Goal: Task Accomplishment & Management: Manage account settings

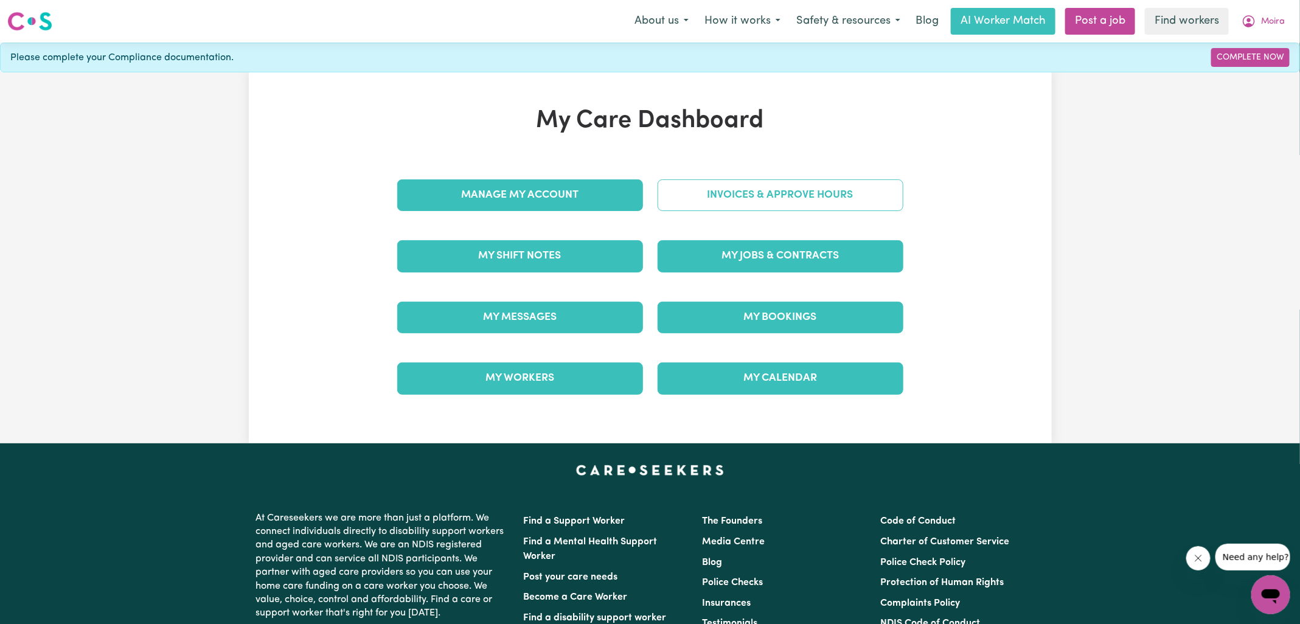
click at [671, 190] on link "Invoices & Approve Hours" at bounding box center [780, 195] width 246 height 32
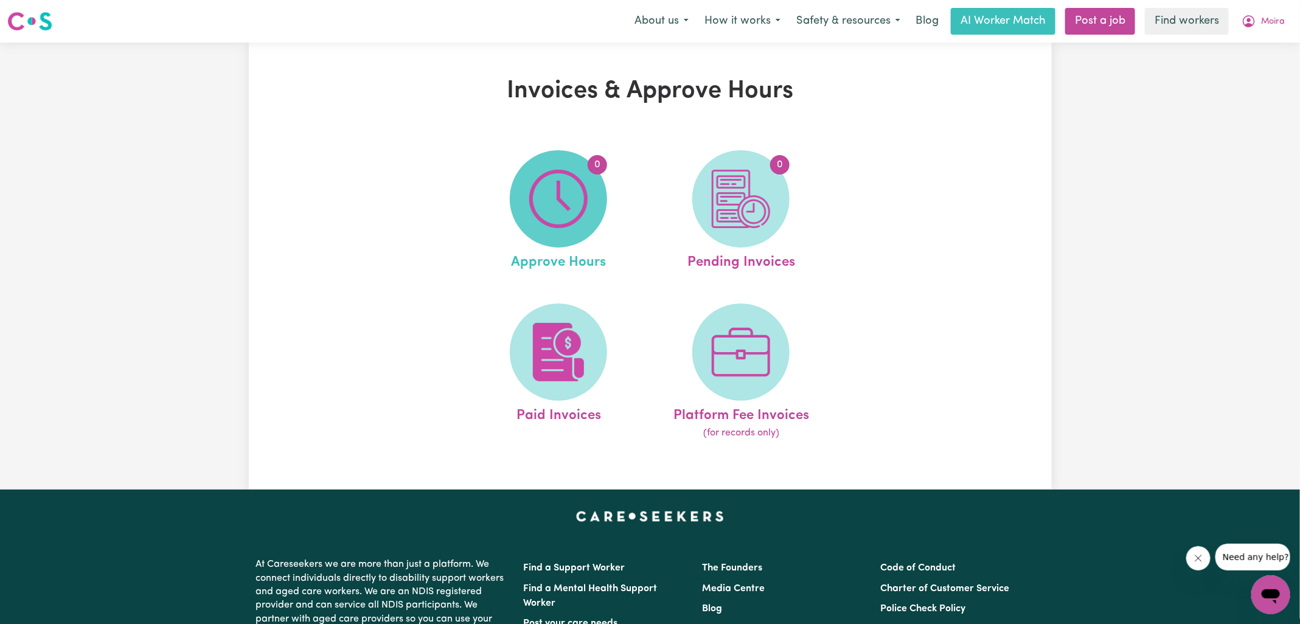
click at [545, 213] on img at bounding box center [558, 199] width 58 height 58
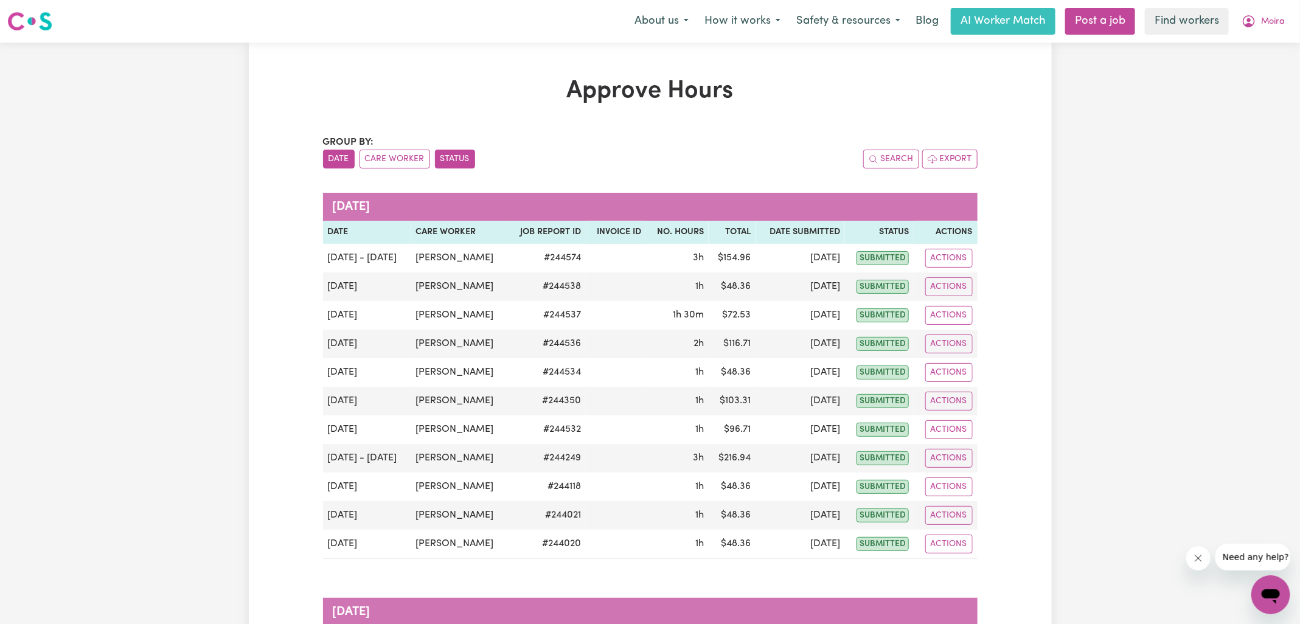
click at [448, 161] on button "Status" at bounding box center [455, 159] width 40 height 19
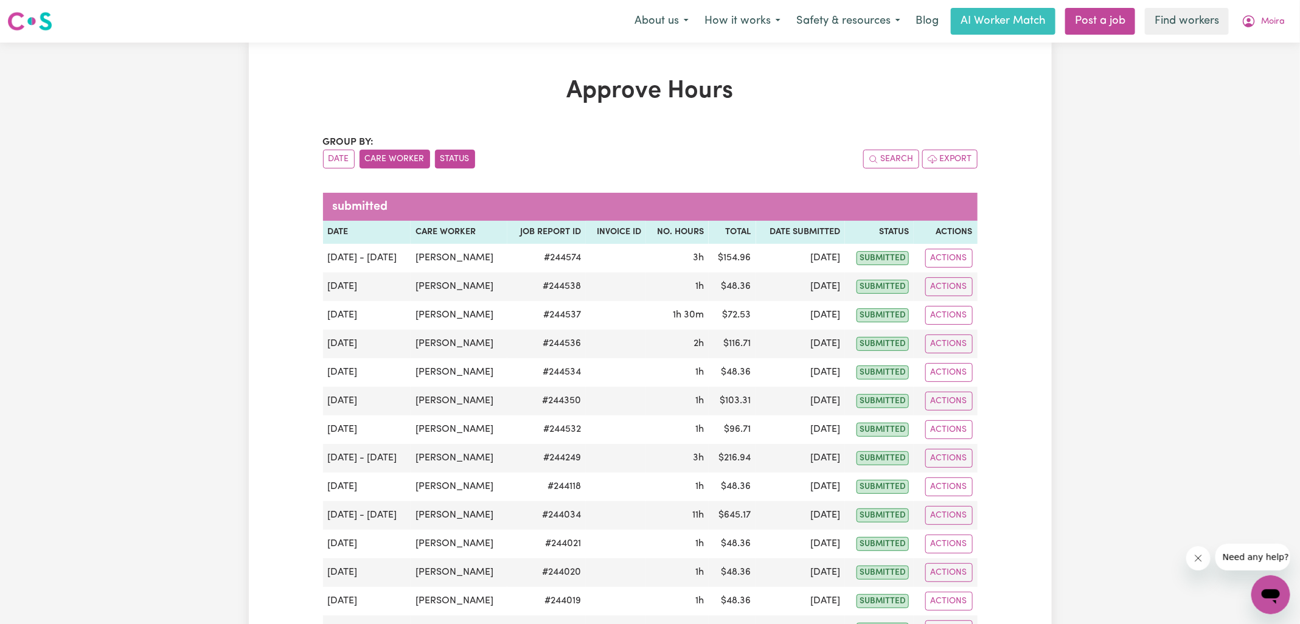
click at [383, 160] on button "Care Worker" at bounding box center [394, 159] width 71 height 19
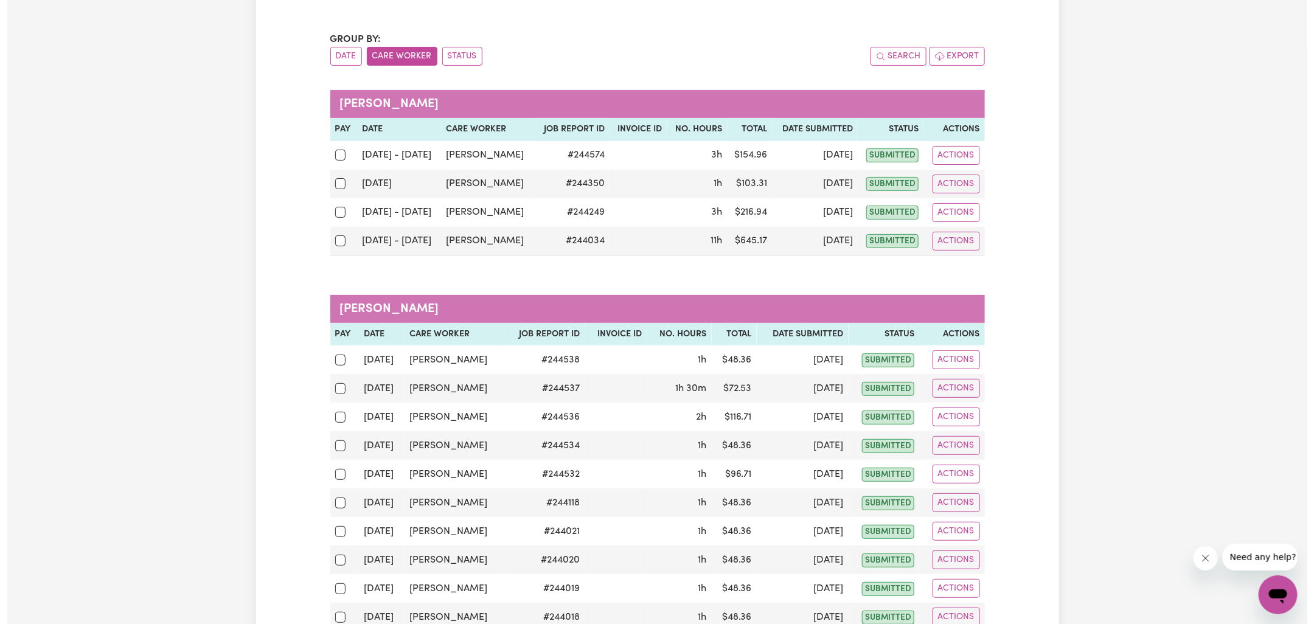
scroll to position [170, 0]
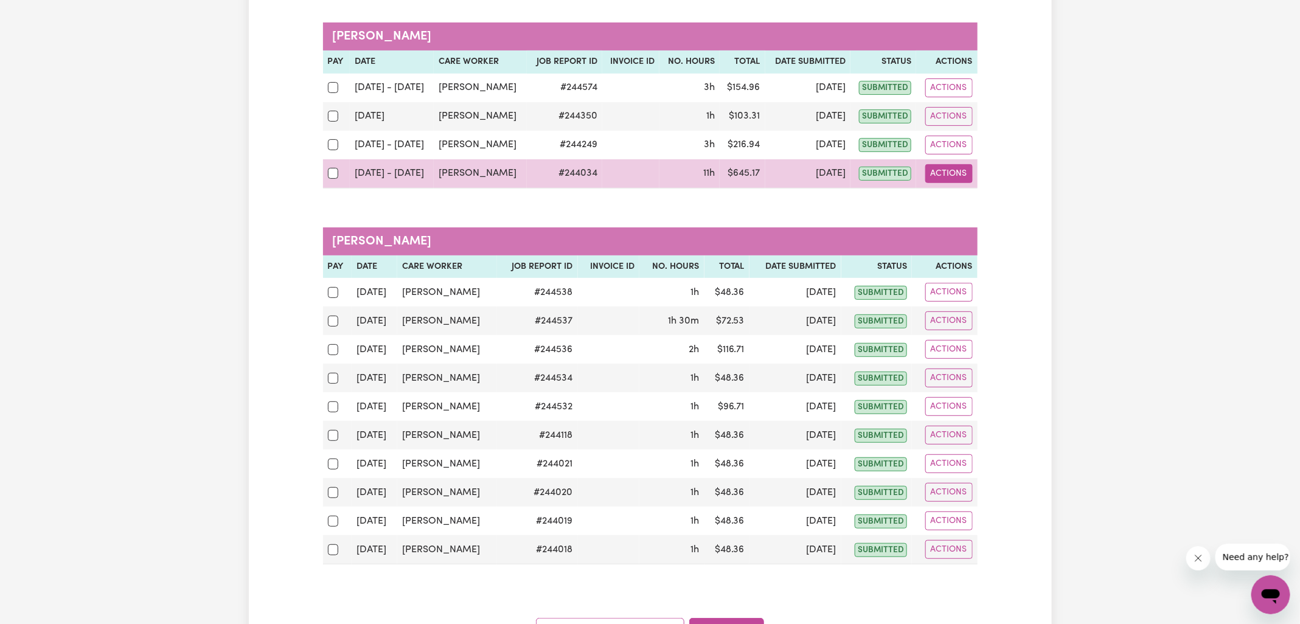
click at [970, 177] on button "Actions" at bounding box center [948, 173] width 47 height 19
click at [970, 198] on link "View Job Report" at bounding box center [980, 201] width 104 height 24
select select "pm"
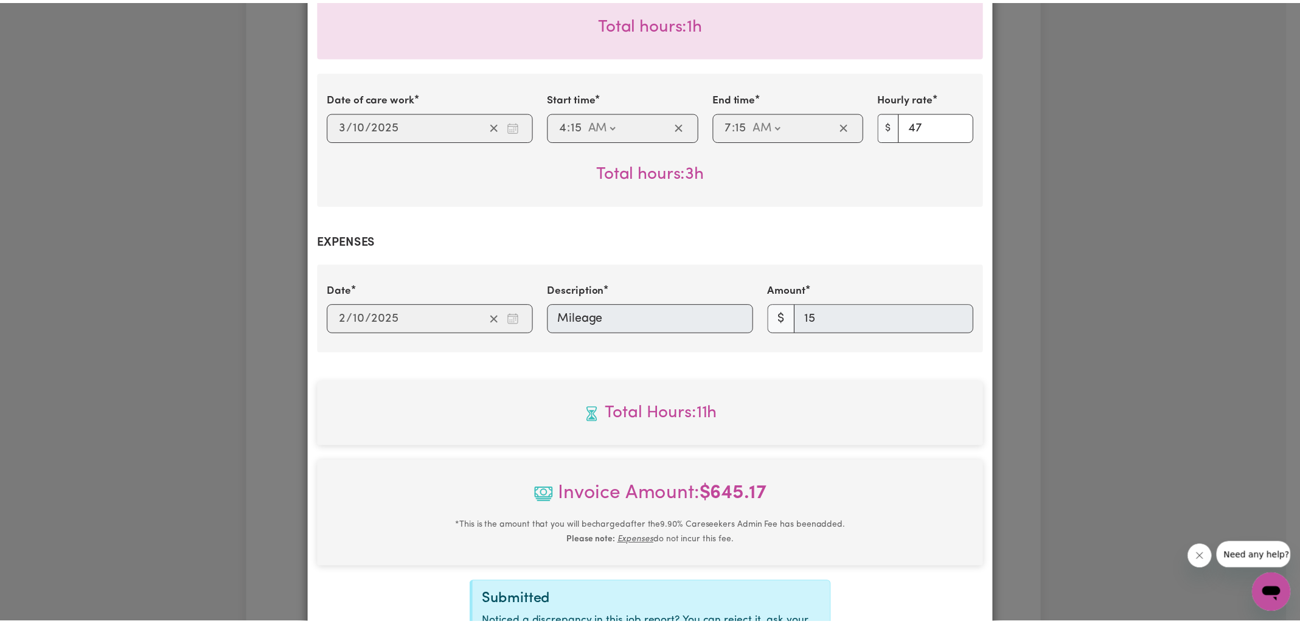
scroll to position [1443, 0]
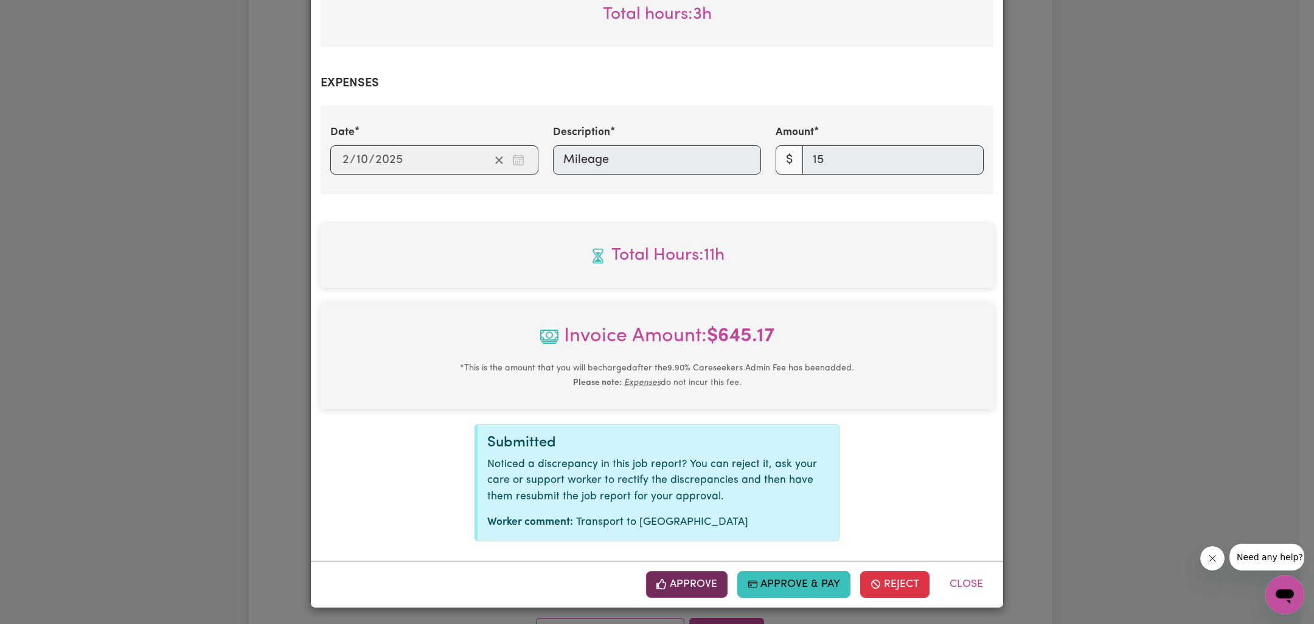
click at [710, 586] on button "Approve" at bounding box center [687, 584] width 82 height 27
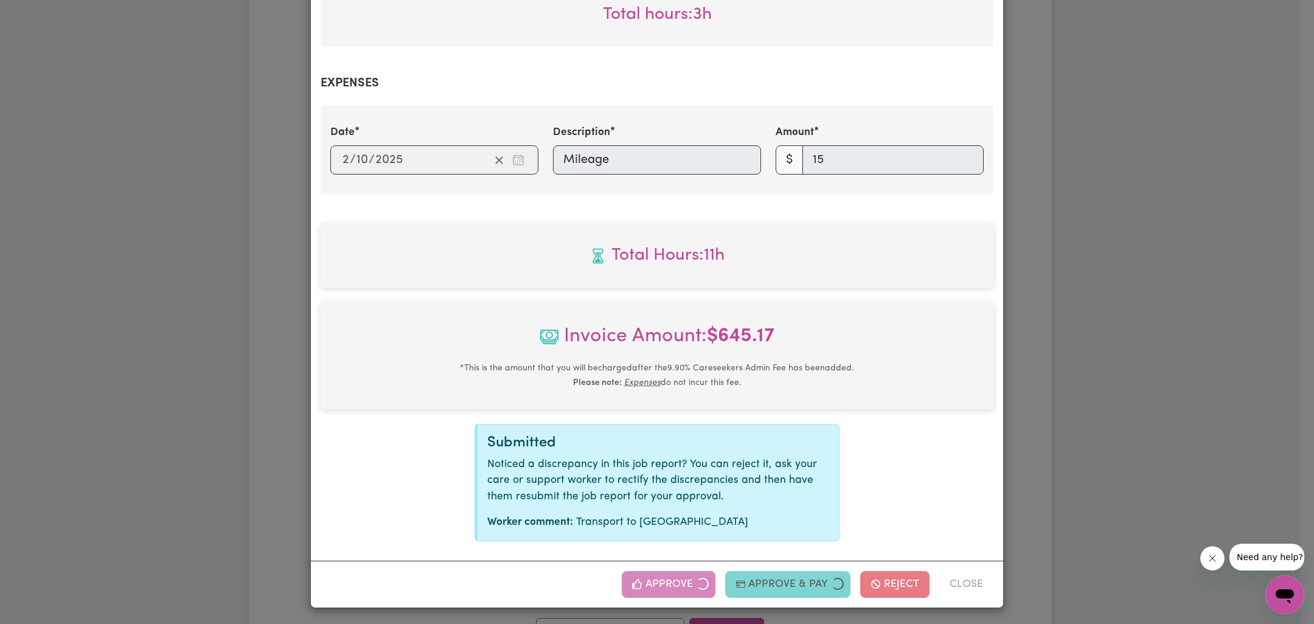
drag, startPoint x: 1111, startPoint y: 323, endPoint x: 1089, endPoint y: 342, distance: 29.3
click at [1110, 323] on div "Job Report # 244034 - [PERSON_NAME] Summary Job report # 244034 Client name: [P…" at bounding box center [657, 312] width 1314 height 624
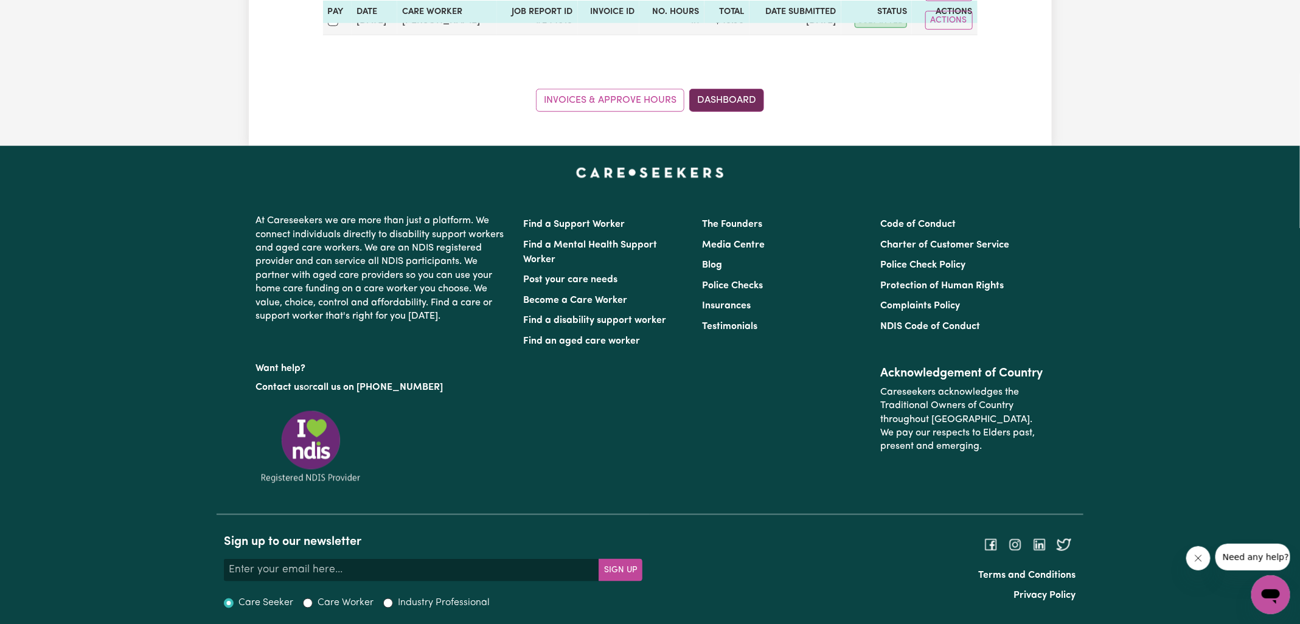
click at [743, 102] on link "Dashboard" at bounding box center [726, 100] width 75 height 23
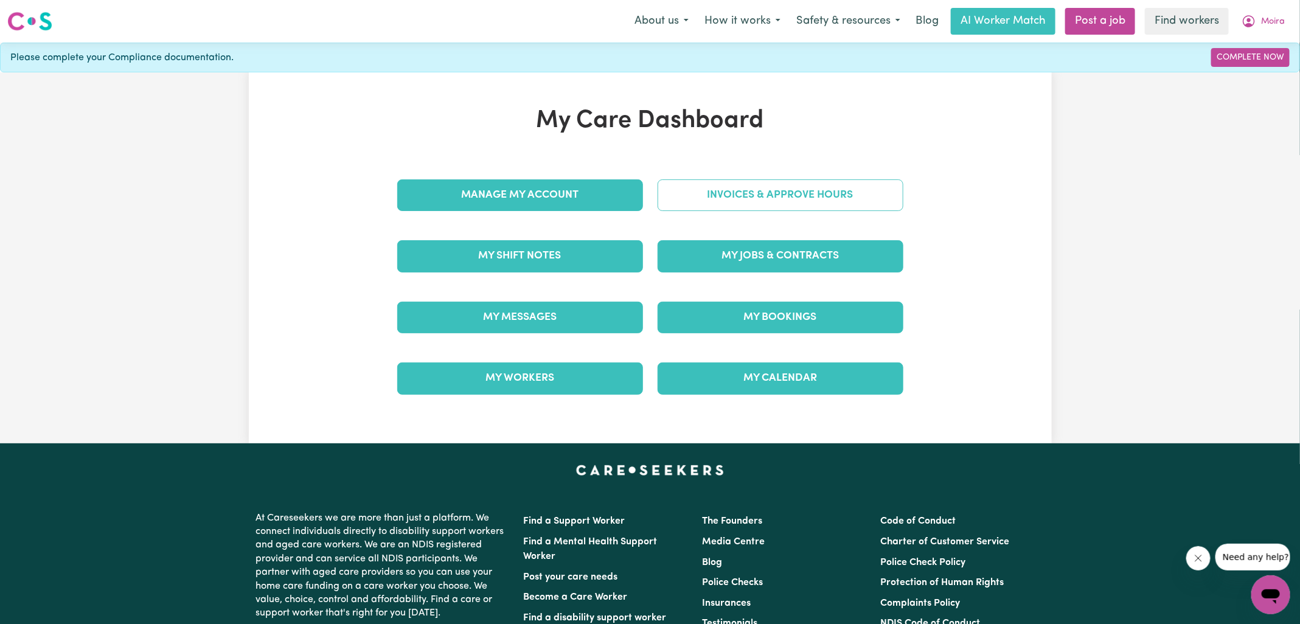
click at [763, 196] on link "Invoices & Approve Hours" at bounding box center [780, 195] width 246 height 32
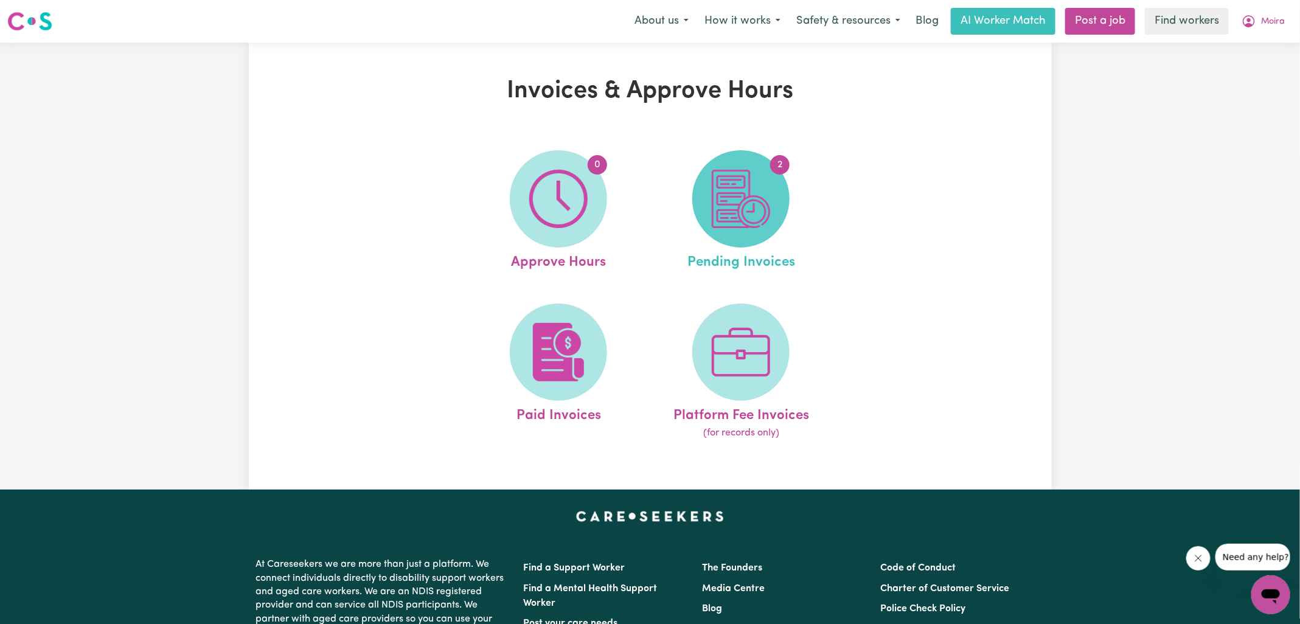
click at [725, 202] on img at bounding box center [741, 199] width 58 height 58
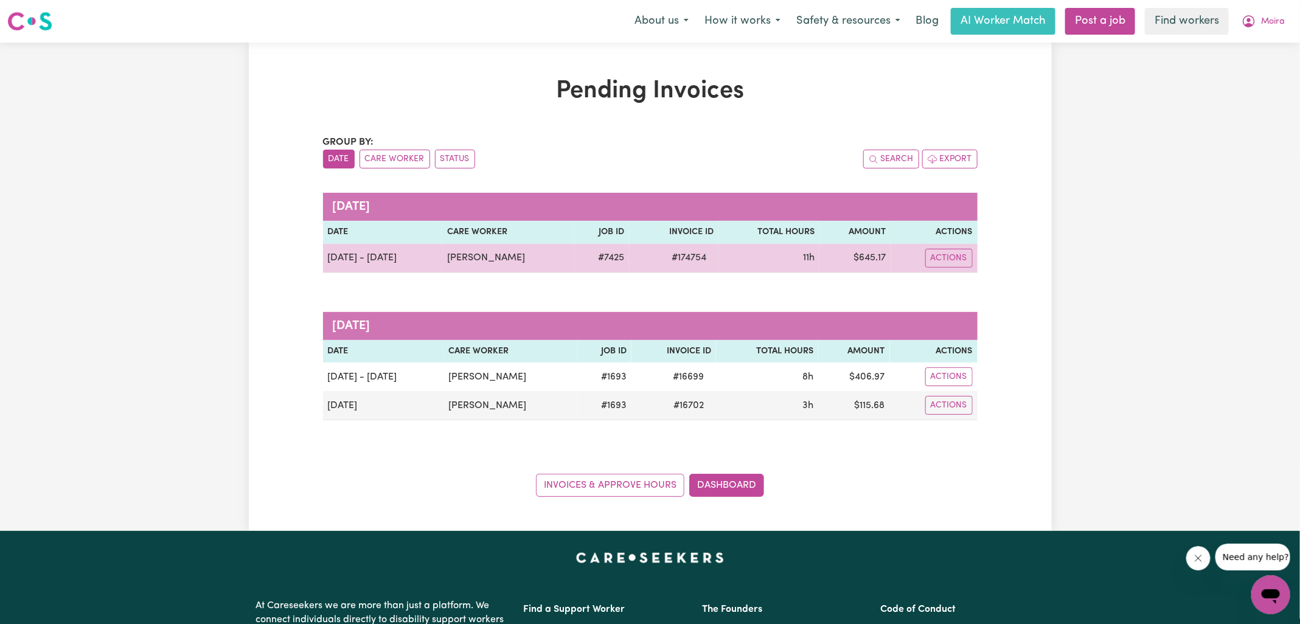
click at [673, 263] on span "# 174754" at bounding box center [688, 258] width 49 height 15
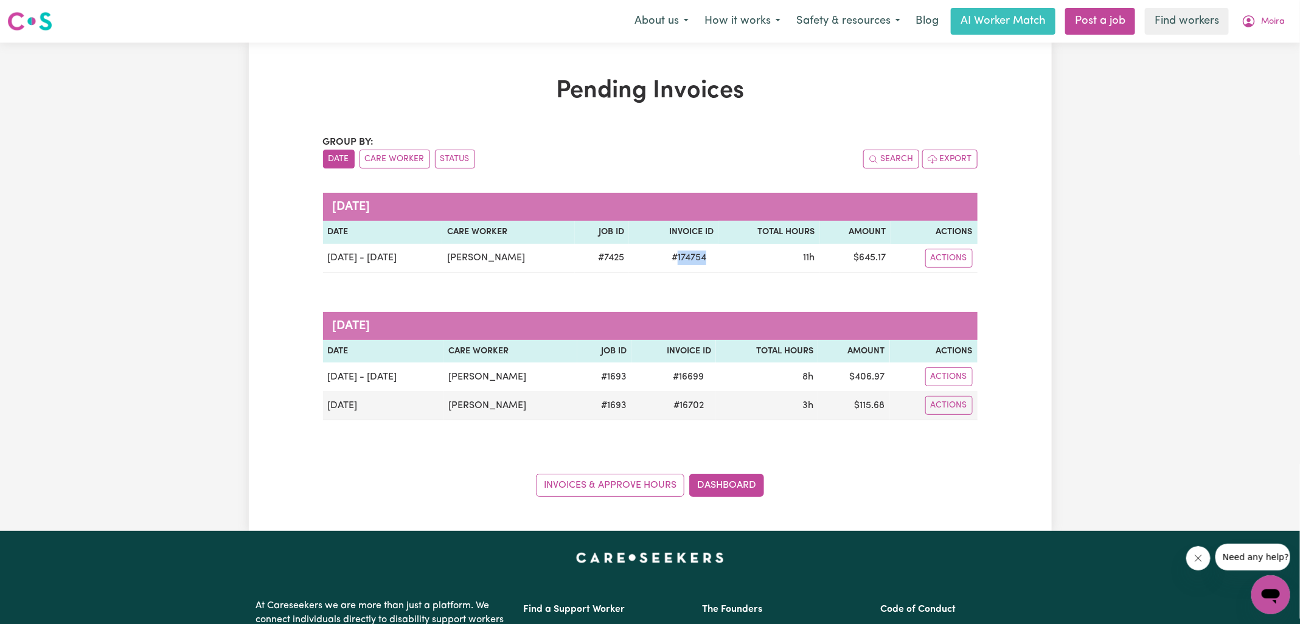
copy span "174754"
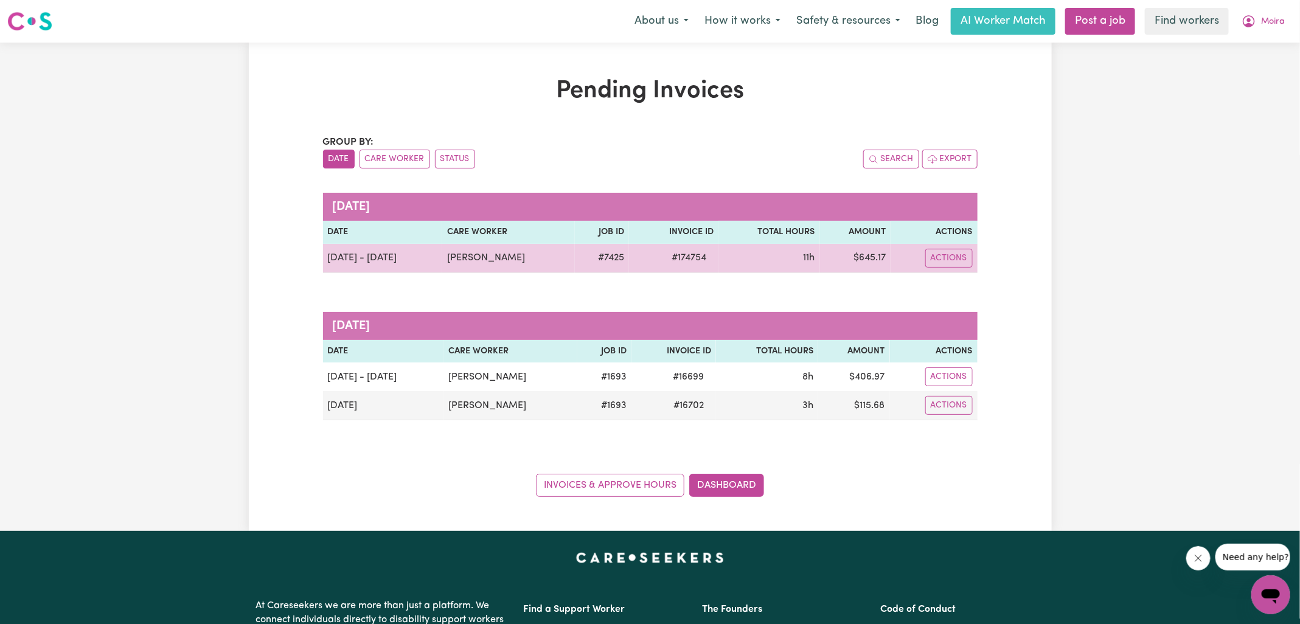
click at [870, 255] on td "$ 645.17" at bounding box center [855, 258] width 71 height 29
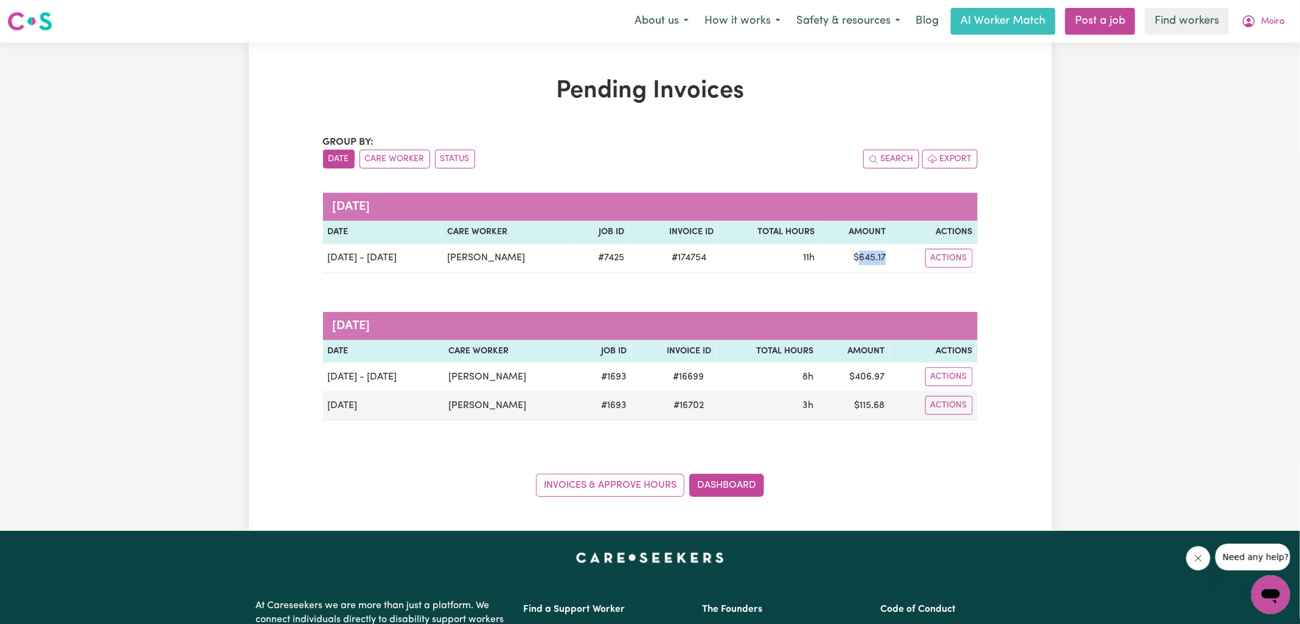
copy td "645.17"
click at [1249, 23] on icon "My Account" at bounding box center [1248, 21] width 15 height 15
click at [1237, 69] on link "Logout" at bounding box center [1244, 69] width 96 height 23
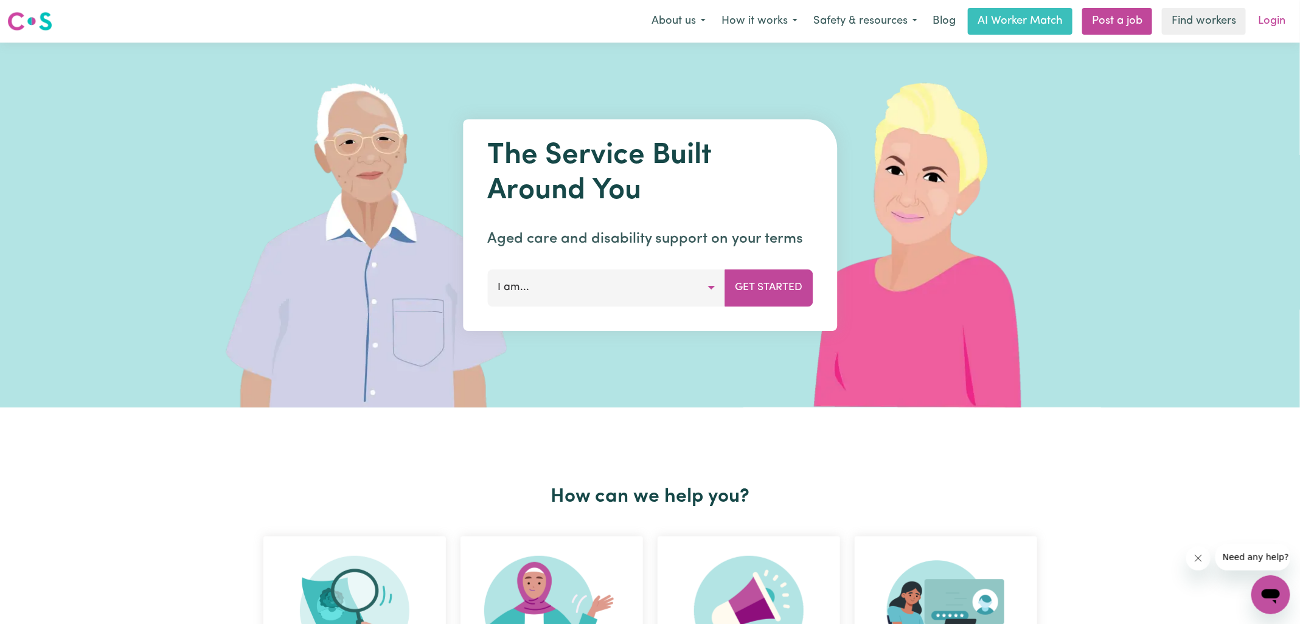
click at [1268, 25] on link "Login" at bounding box center [1272, 21] width 42 height 27
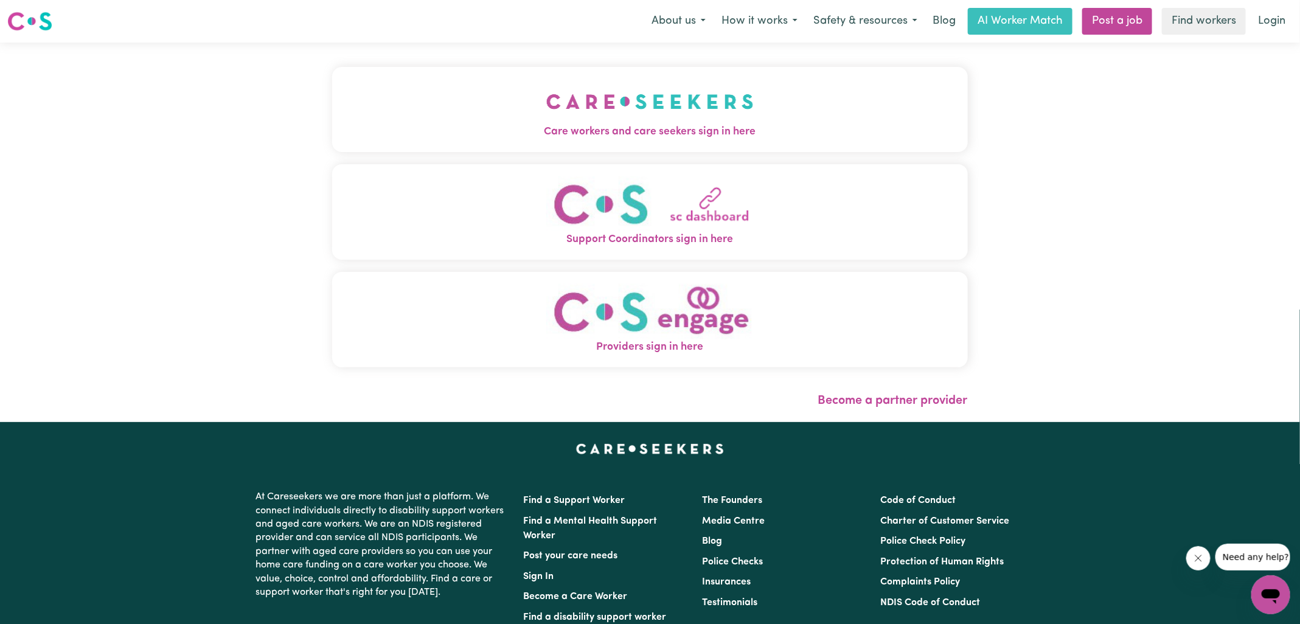
click at [597, 128] on span "Care workers and care seekers sign in here" at bounding box center [650, 132] width 636 height 16
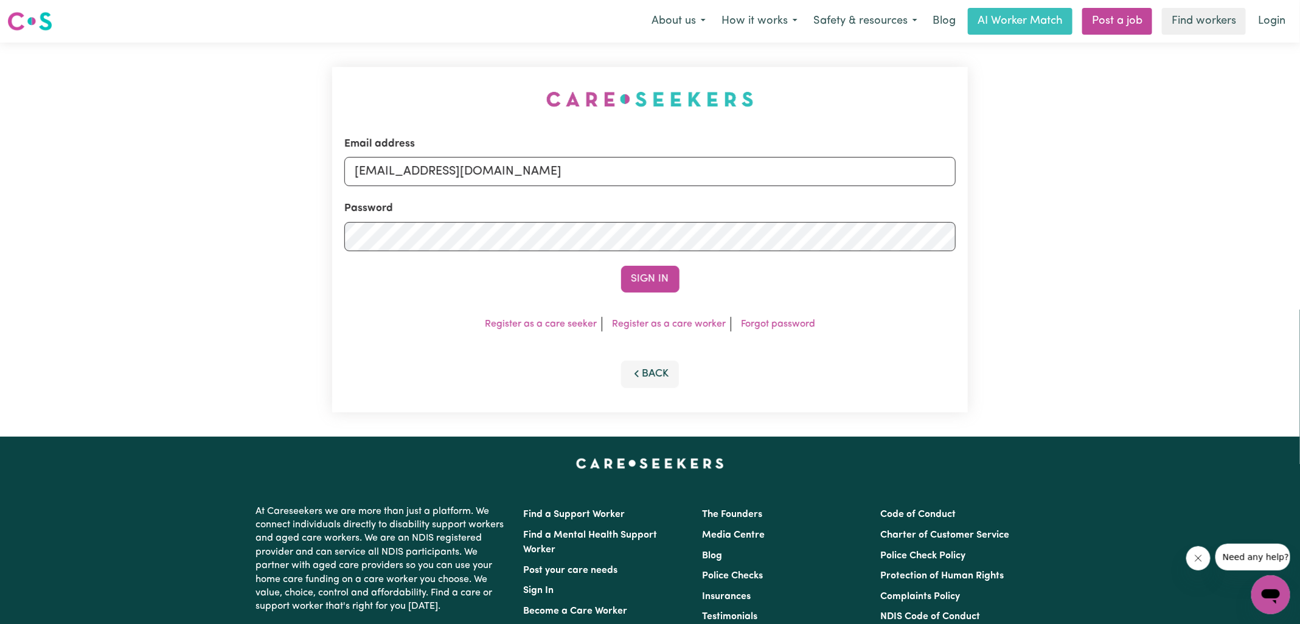
click at [315, 88] on div "Email address [EMAIL_ADDRESS][DOMAIN_NAME] Password Sign In Register as a care …" at bounding box center [650, 240] width 1300 height 394
drag, startPoint x: 418, startPoint y: 175, endPoint x: 1017, endPoint y: 249, distance: 603.7
click at [1017, 249] on div "Email address [EMAIL_ADDRESS][DOMAIN_NAME] Password Sign In Register as a care …" at bounding box center [650, 240] width 1300 height 394
type input "superuser~[EMAIL_ADDRESS][DOMAIN_NAME]"
click at [621, 266] on button "Sign In" at bounding box center [650, 279] width 58 height 27
